Goal: Register for event/course

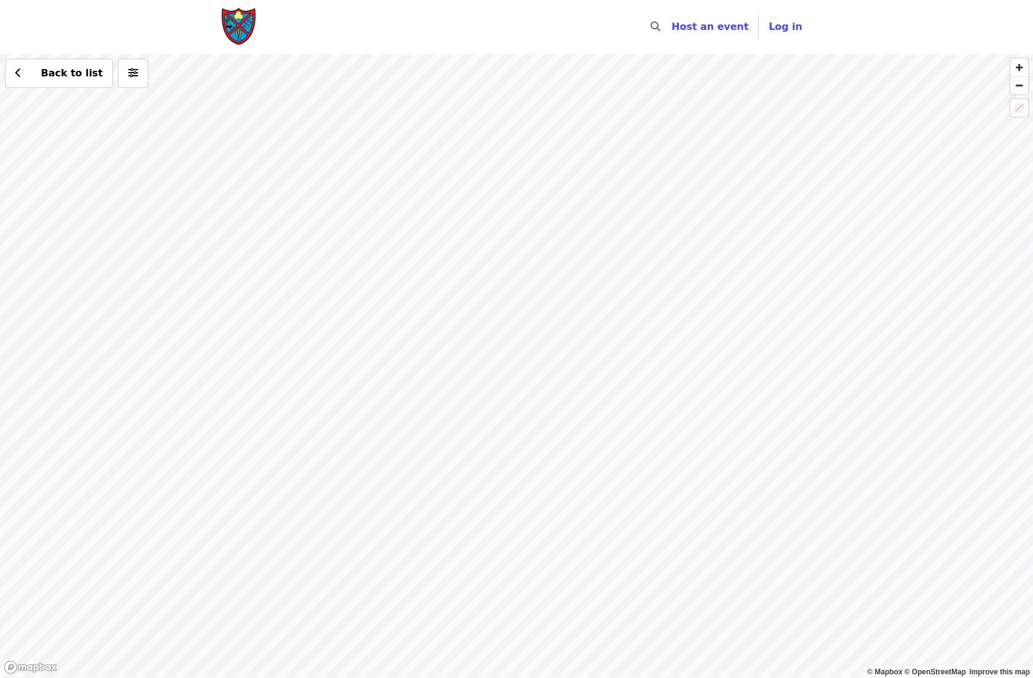
drag, startPoint x: 862, startPoint y: 310, endPoint x: 790, endPoint y: 269, distance: 82.3
click at [865, 145] on div "Back to list" at bounding box center [516, 366] width 1033 height 624
drag, startPoint x: 667, startPoint y: 489, endPoint x: 730, endPoint y: 234, distance: 262.9
click at [730, 234] on div "Back to list" at bounding box center [516, 366] width 1033 height 624
click at [494, 333] on div "Back to list" at bounding box center [516, 366] width 1033 height 624
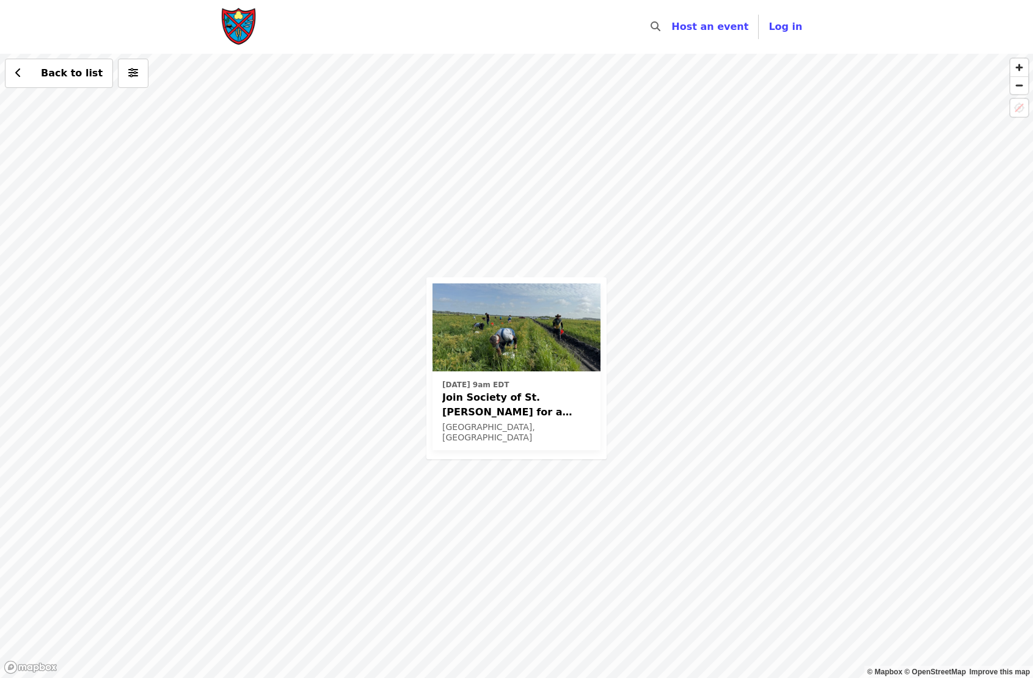
click at [485, 400] on span "Join Society of St. [PERSON_NAME] for a Glean in Mt. [PERSON_NAME] , [GEOGRAPHI…" at bounding box center [516, 404] width 148 height 29
click at [300, 286] on div "Thu, Oct 16 @ 9am EDT Join Society of St. Andrew for a Glean in Mt. Dora , FL✨ …" at bounding box center [516, 366] width 1033 height 624
